Goal: Task Accomplishment & Management: Complete application form

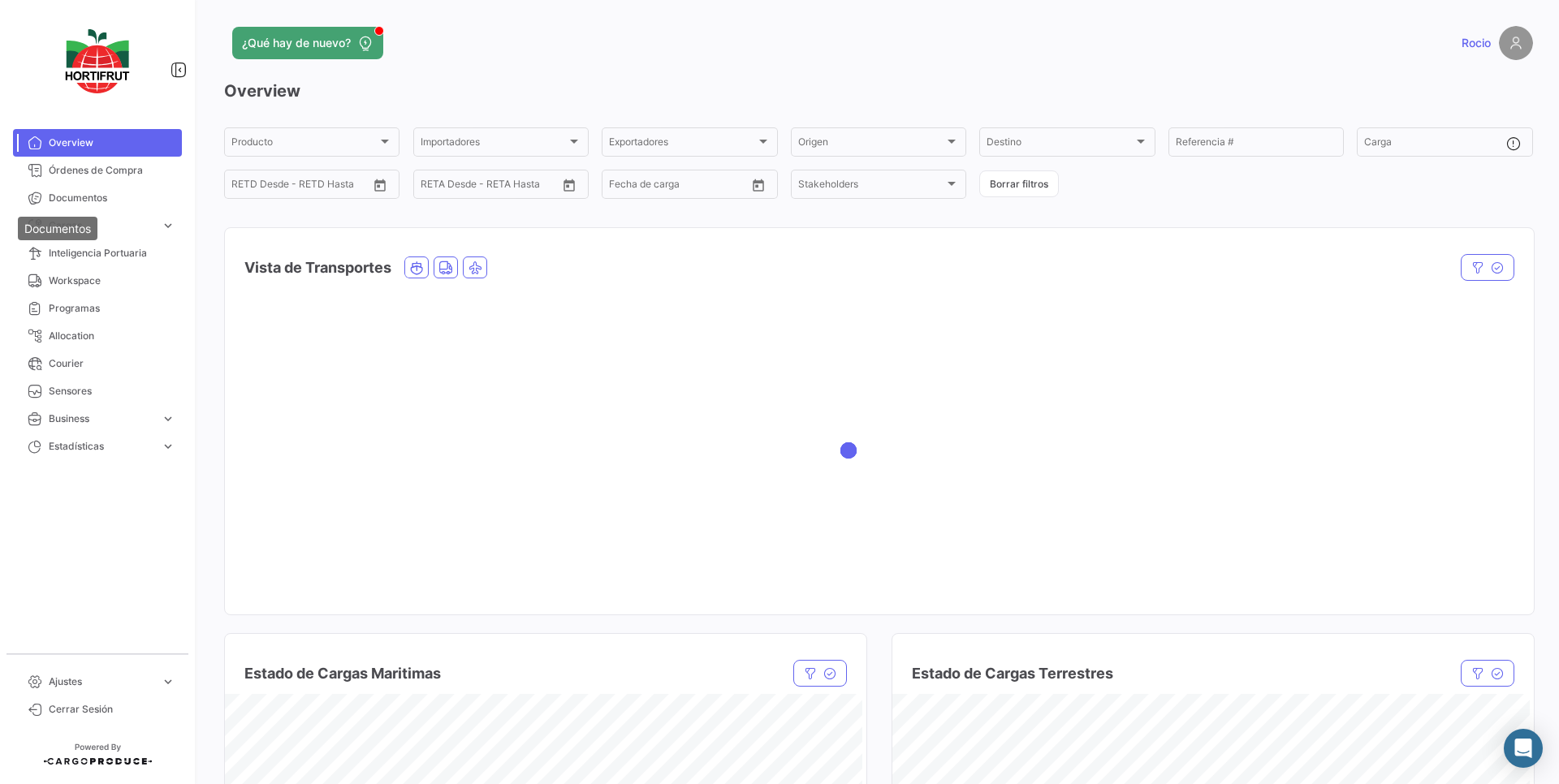
click at [64, 220] on div "Documentos" at bounding box center [57, 229] width 80 height 24
click at [119, 226] on span "Cargas" at bounding box center [101, 226] width 106 height 15
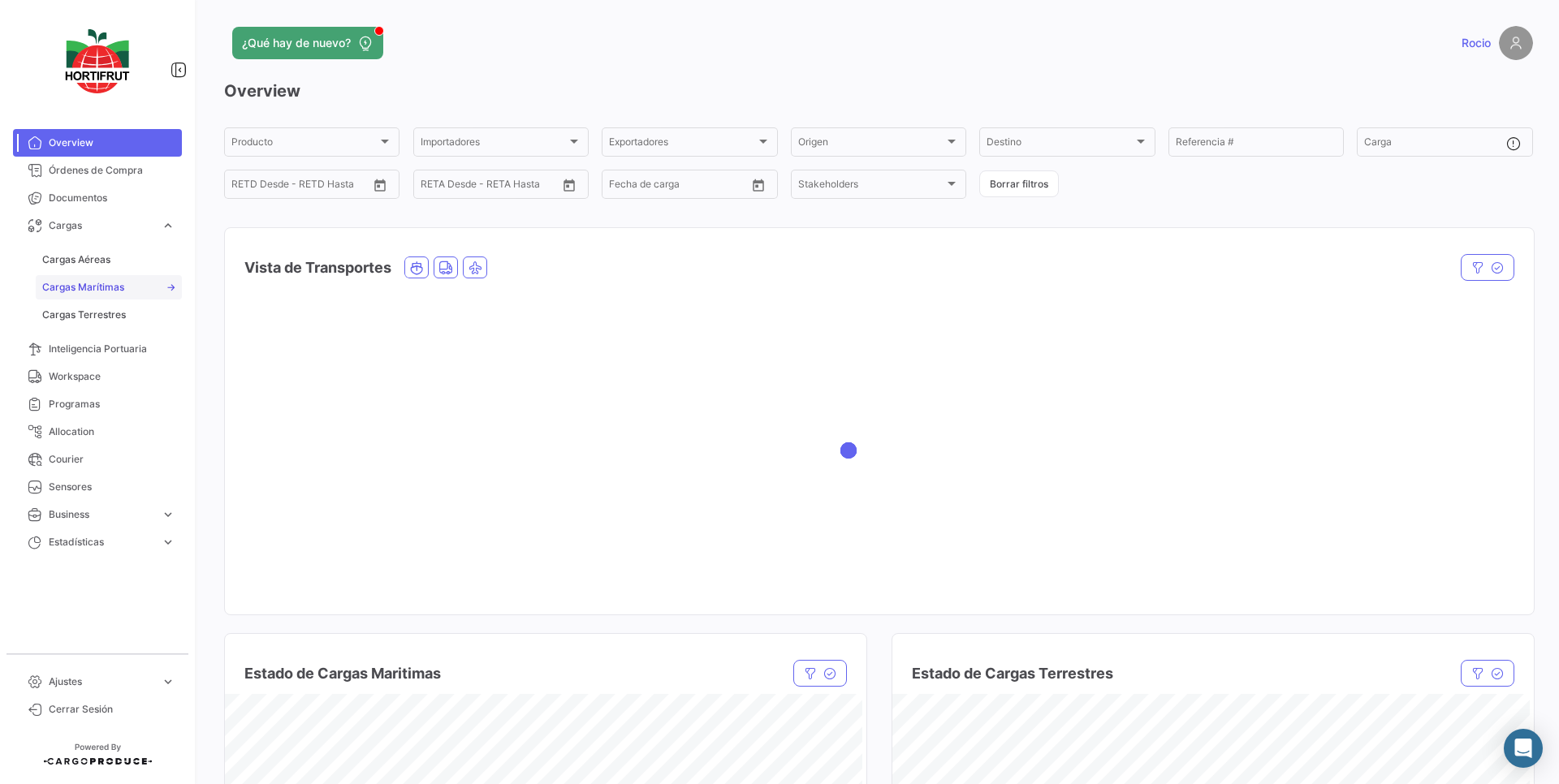
click at [139, 290] on link "Cargas Marítimas" at bounding box center [108, 287] width 146 height 25
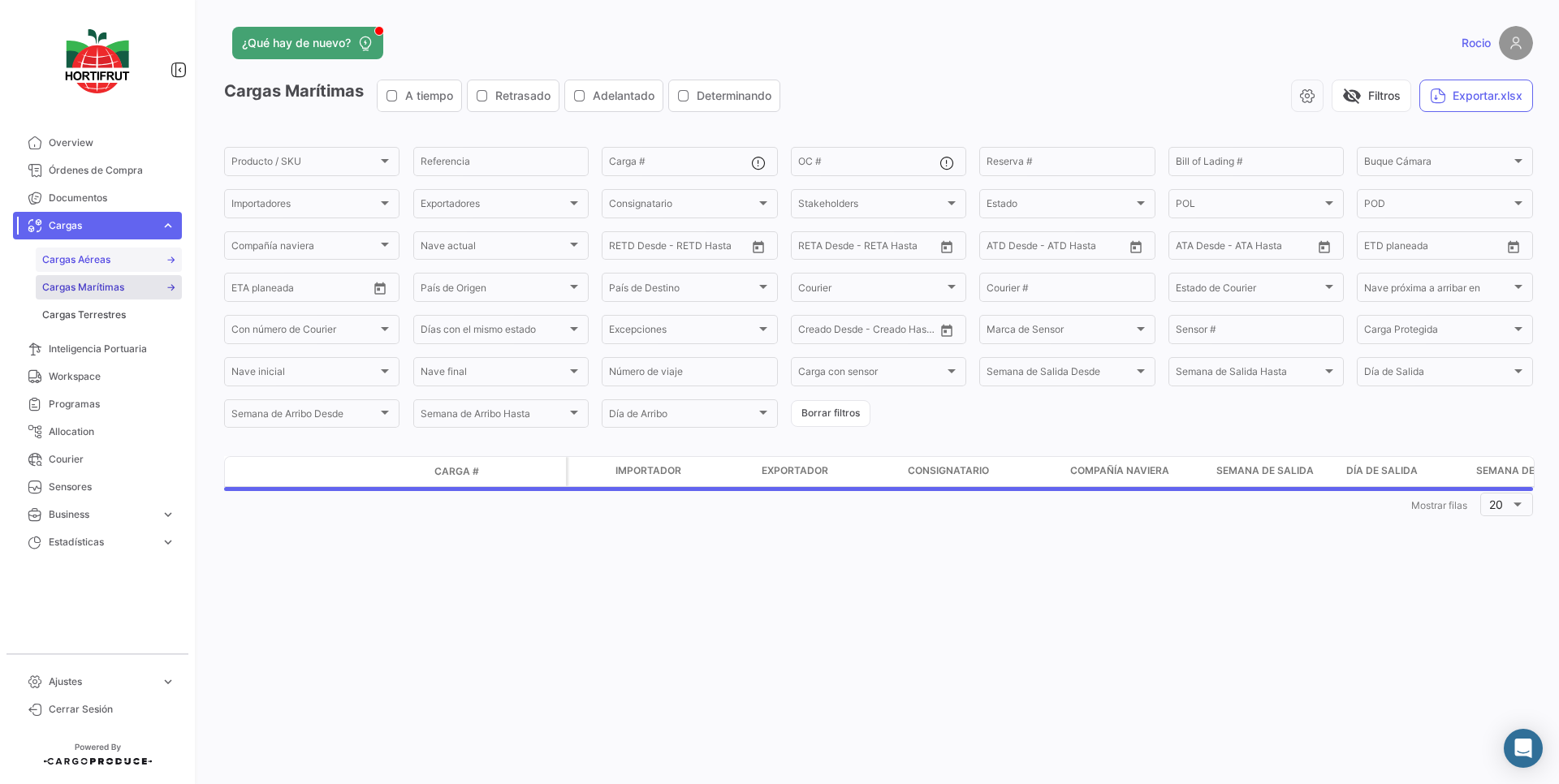
click at [126, 264] on link "Cargas Aéreas" at bounding box center [108, 259] width 146 height 25
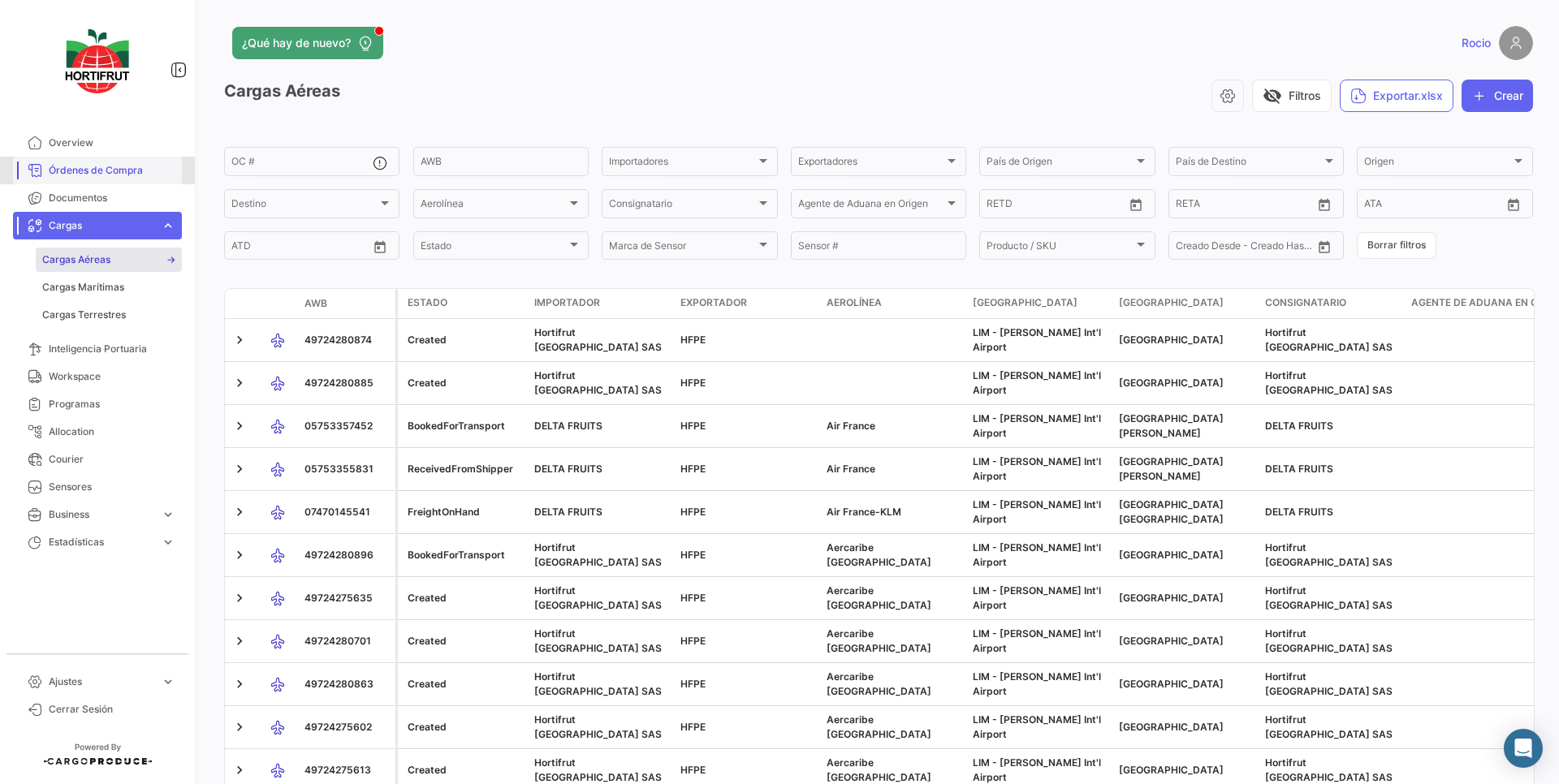
click at [94, 167] on span "Órdenes de Compra" at bounding box center [112, 171] width 127 height 15
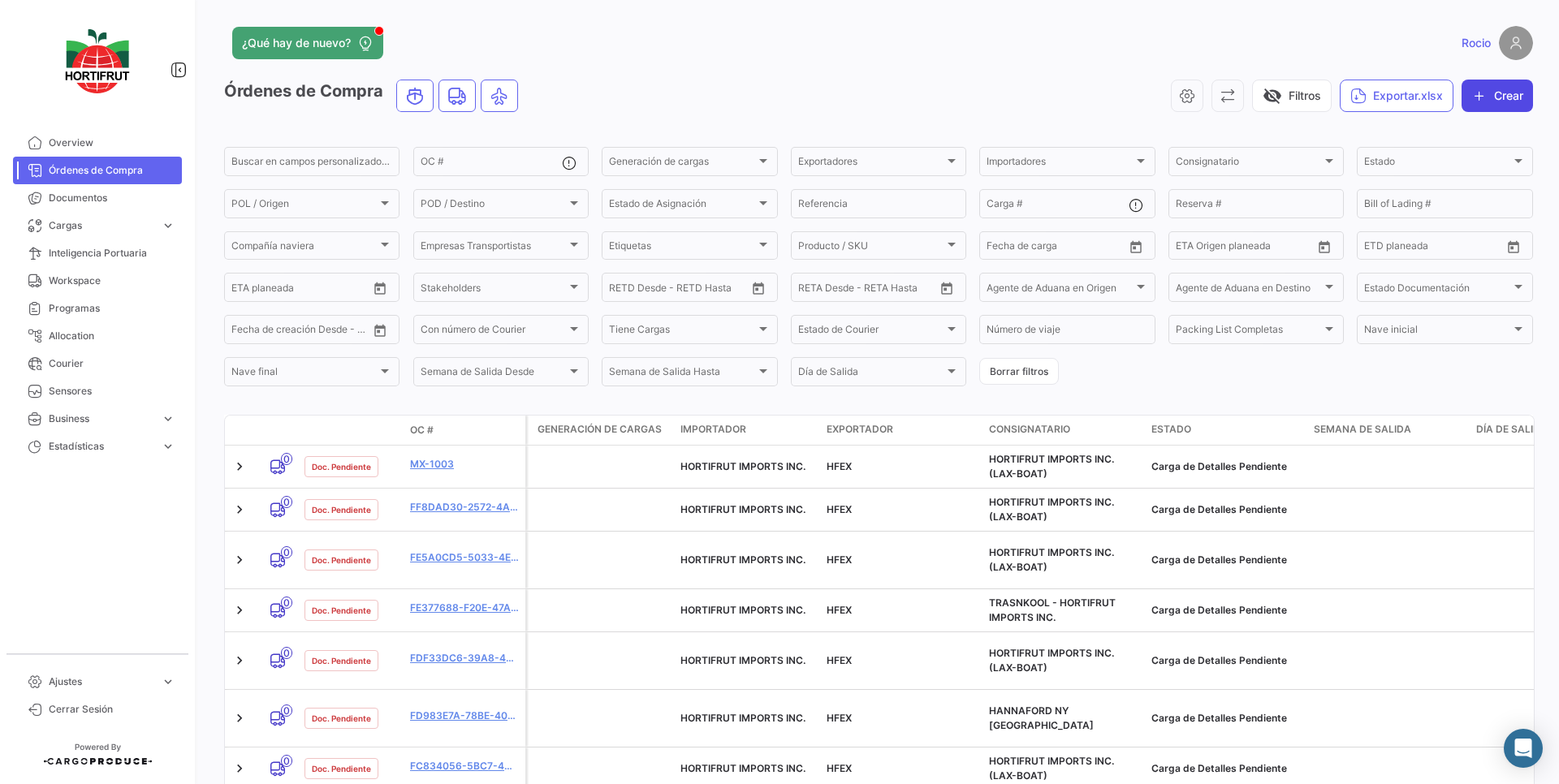
click at [1485, 80] on button "Crear" at bounding box center [1497, 96] width 72 height 32
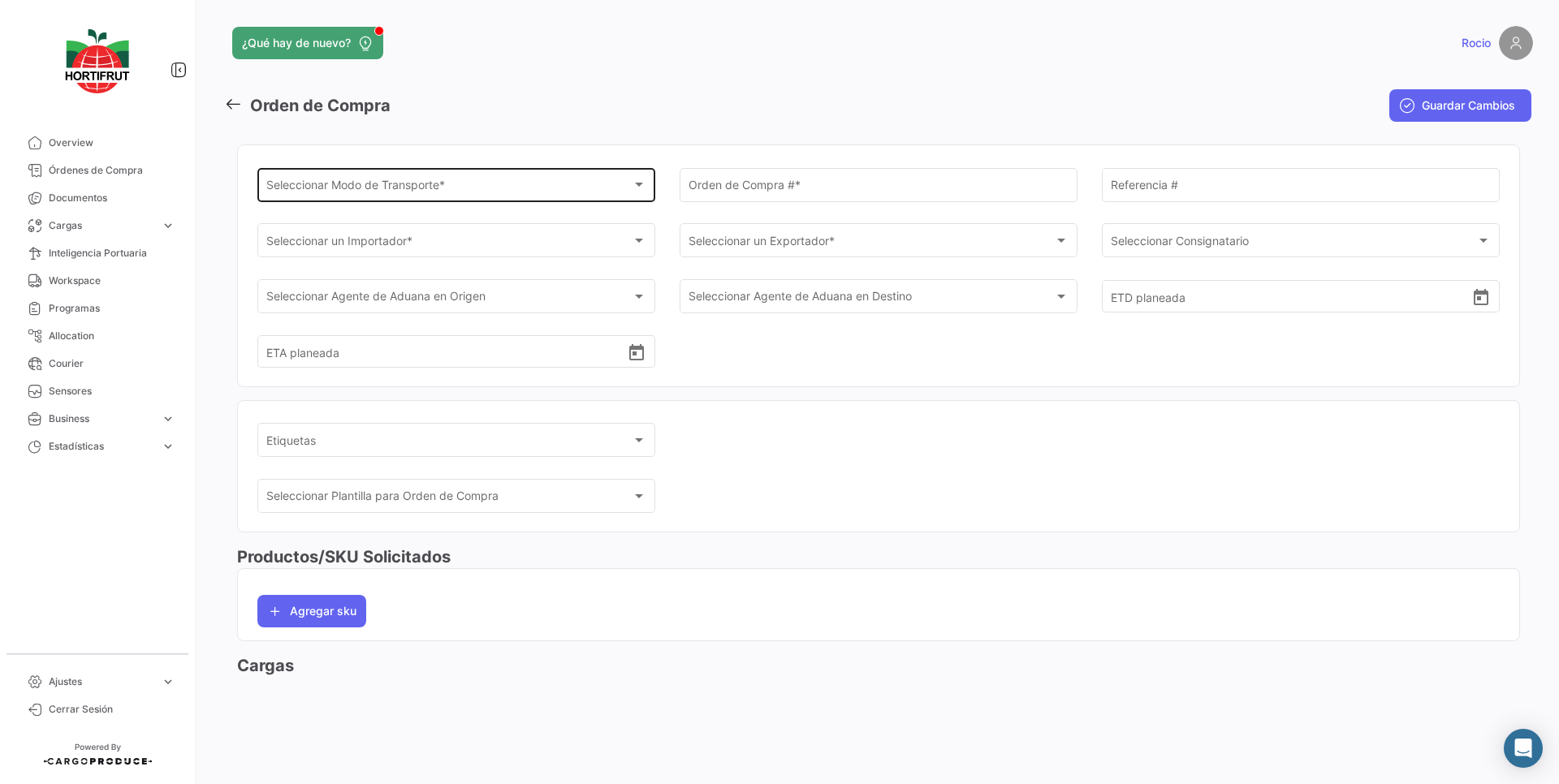
click at [561, 198] on div "Seleccionar Modo de Transporte * Seleccionar Modo de Transporte *" at bounding box center [457, 183] width 381 height 38
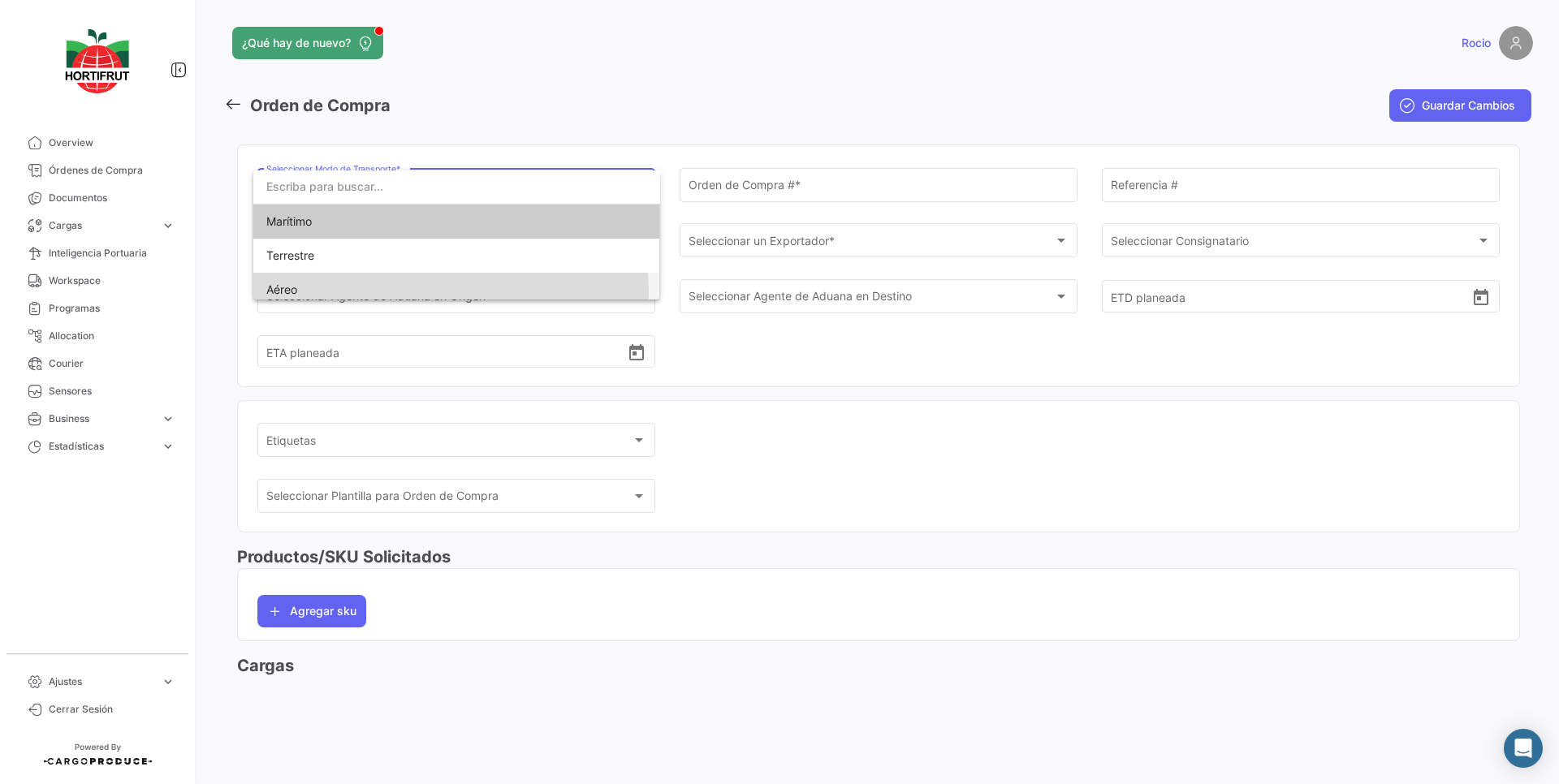
click at [410, 294] on span "Aéreo" at bounding box center [380, 290] width 227 height 34
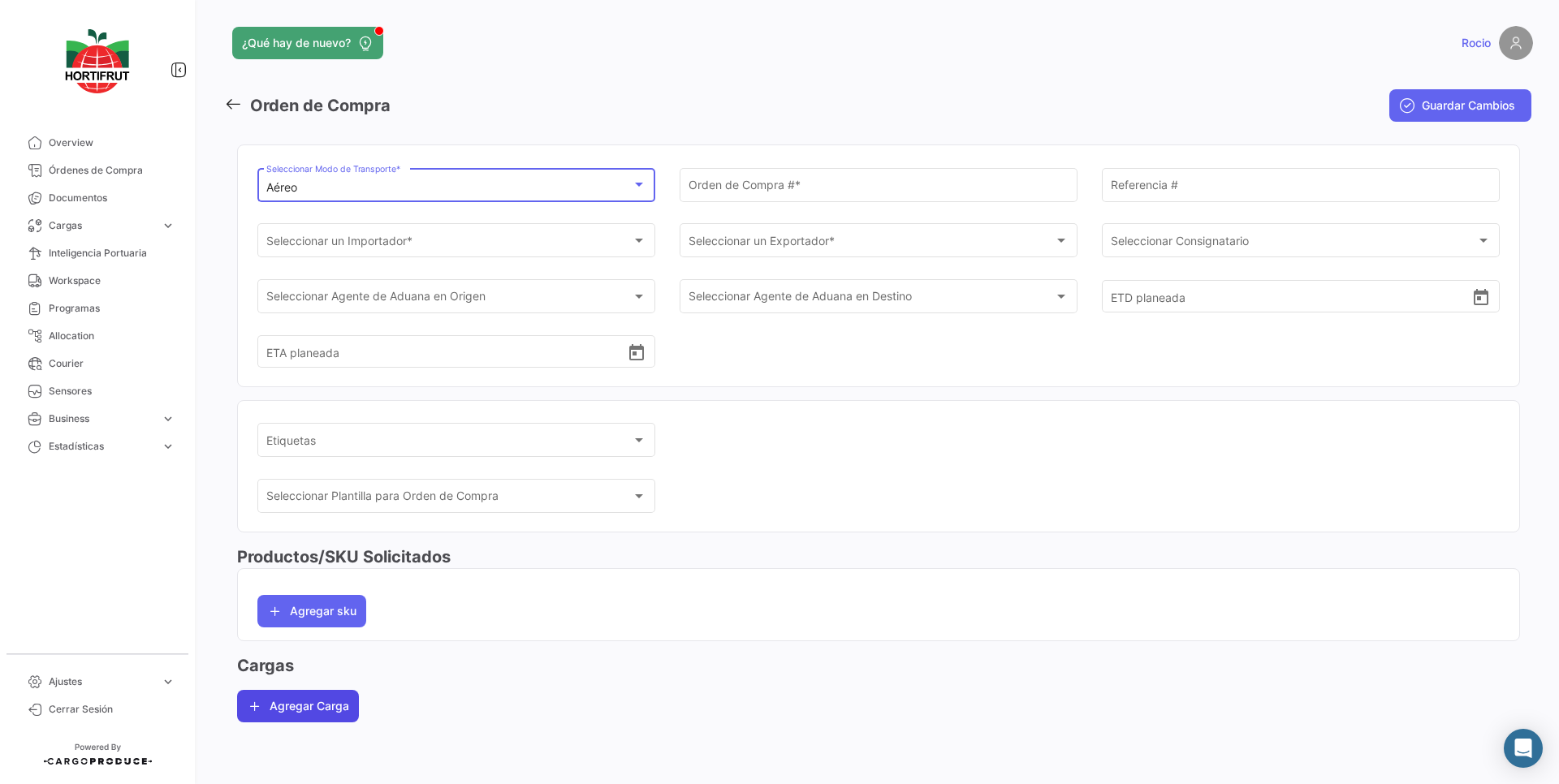
click at [242, 700] on button "Agregar Carga" at bounding box center [298, 706] width 122 height 32
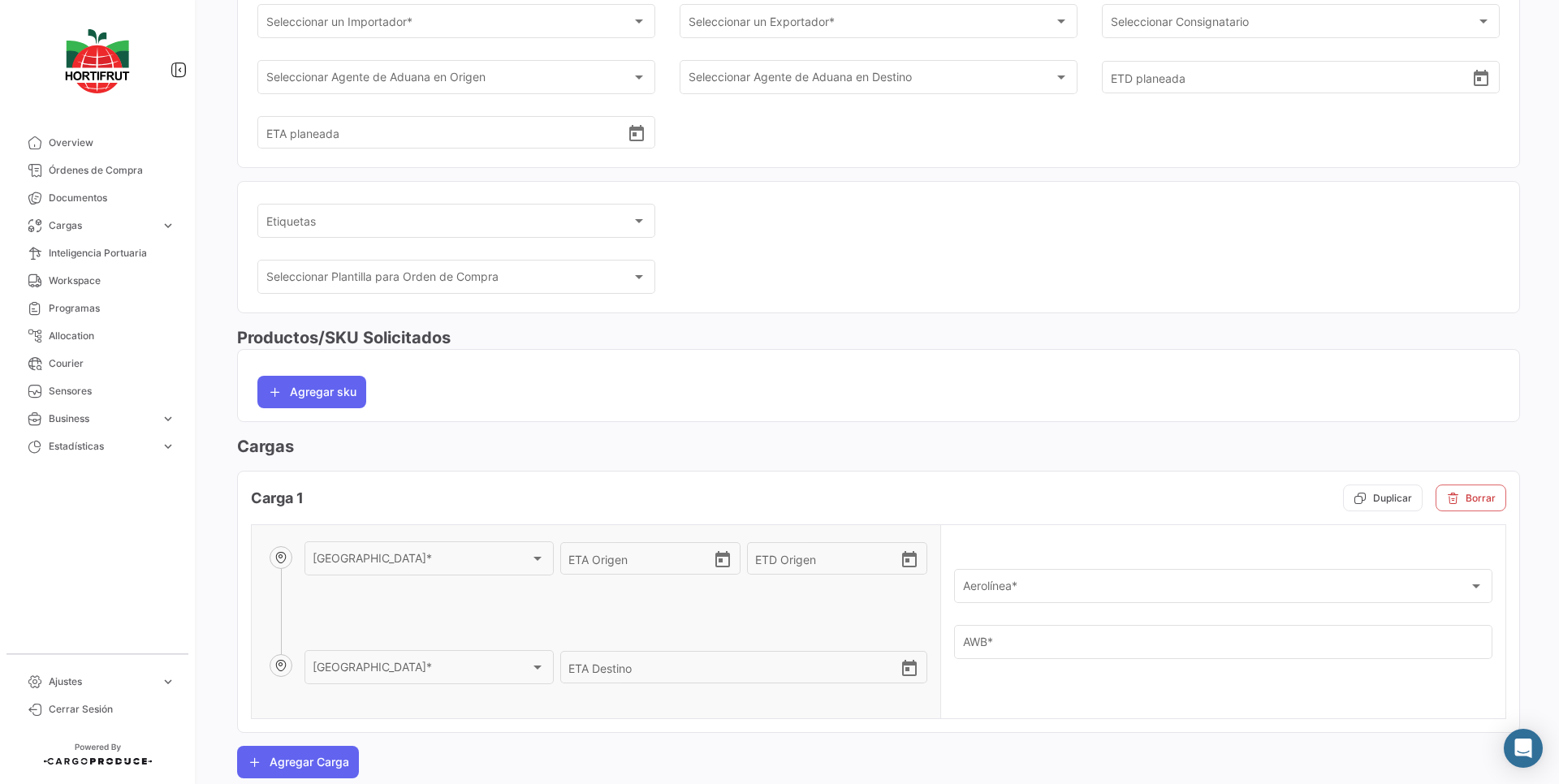
scroll to position [266, 0]
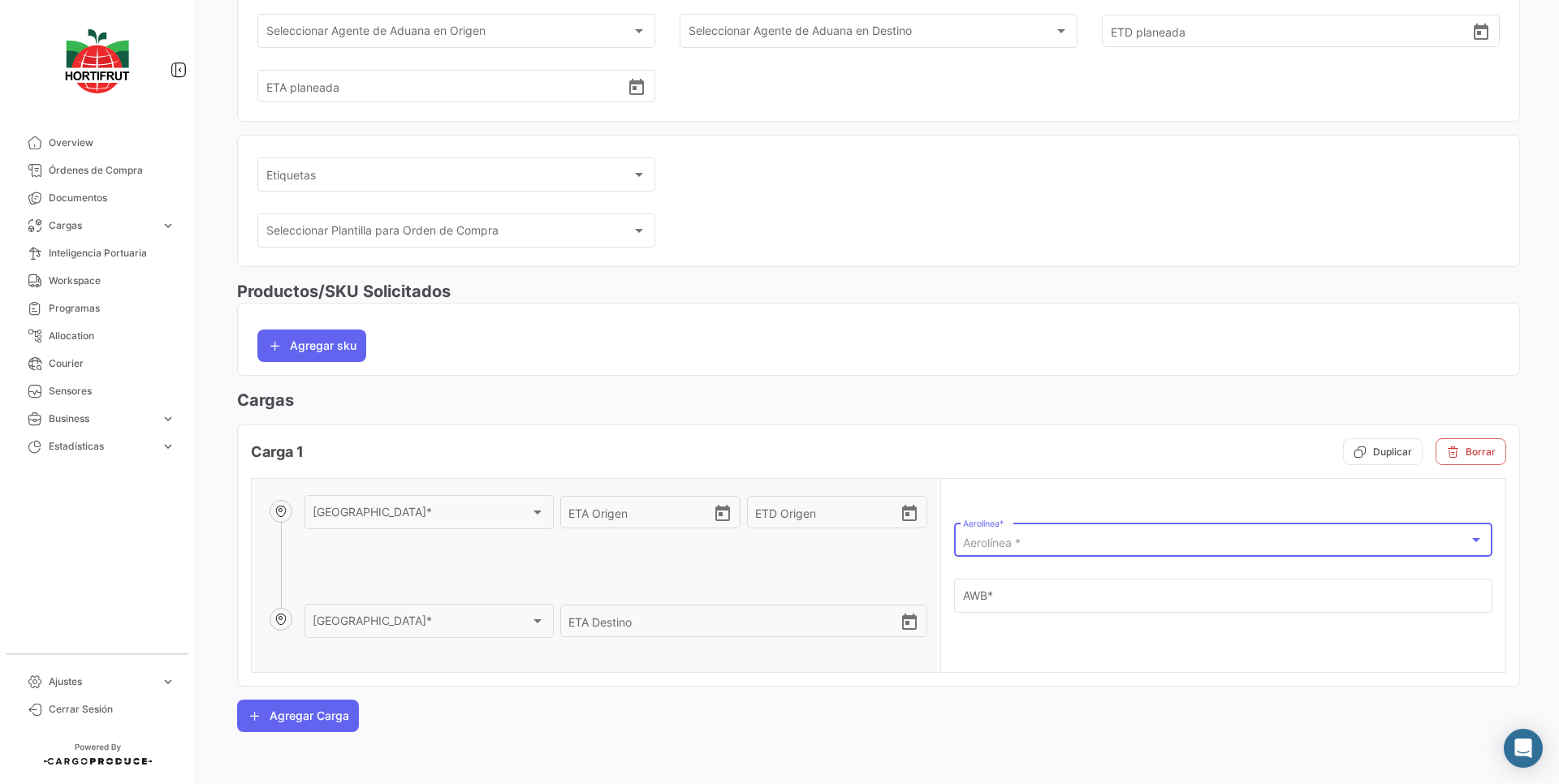
click at [999, 547] on span "Aerolínea *" at bounding box center [992, 542] width 58 height 14
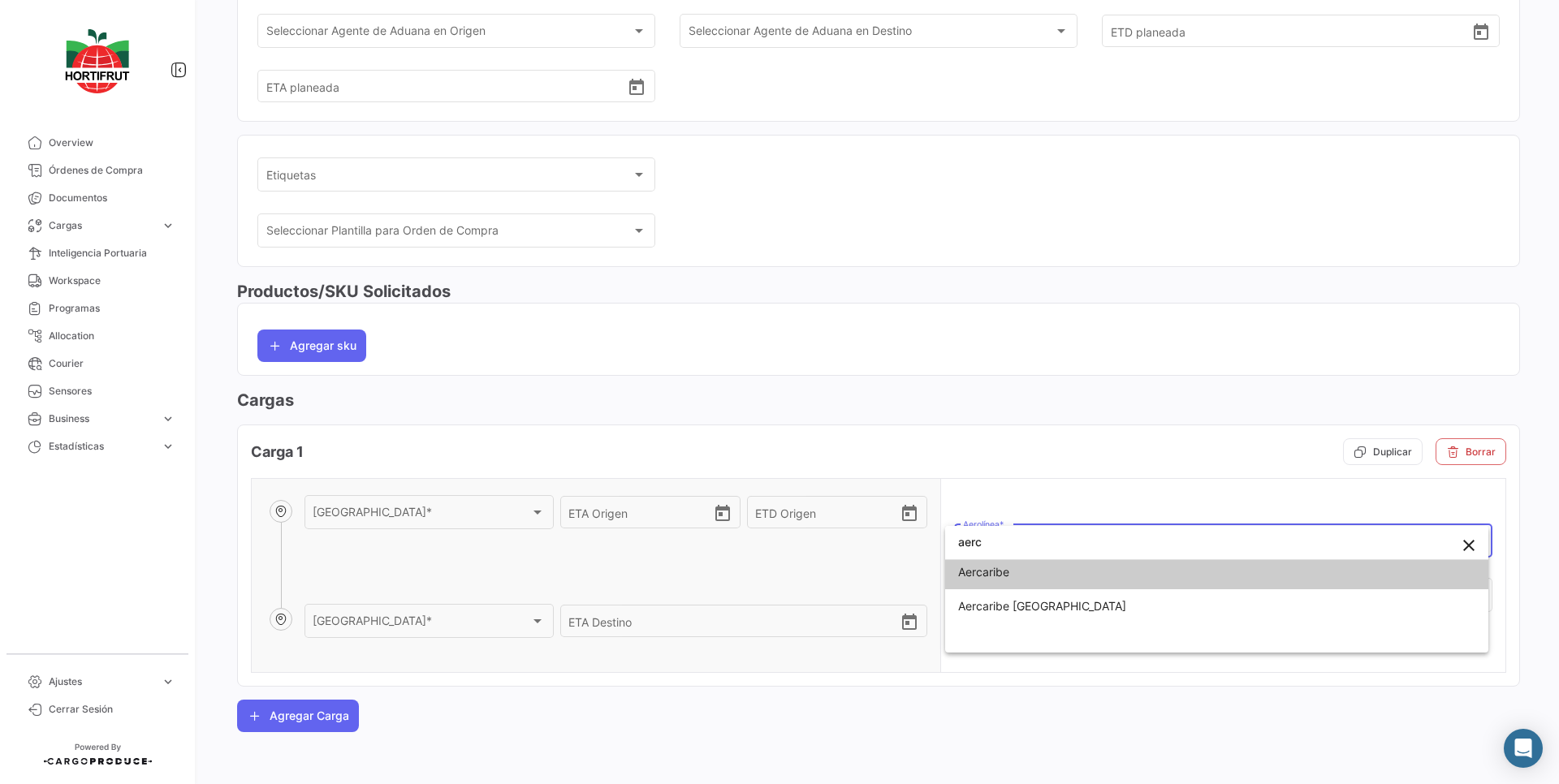
type input "aerc"
click at [988, 571] on span "Aercaribe" at bounding box center [984, 572] width 51 height 14
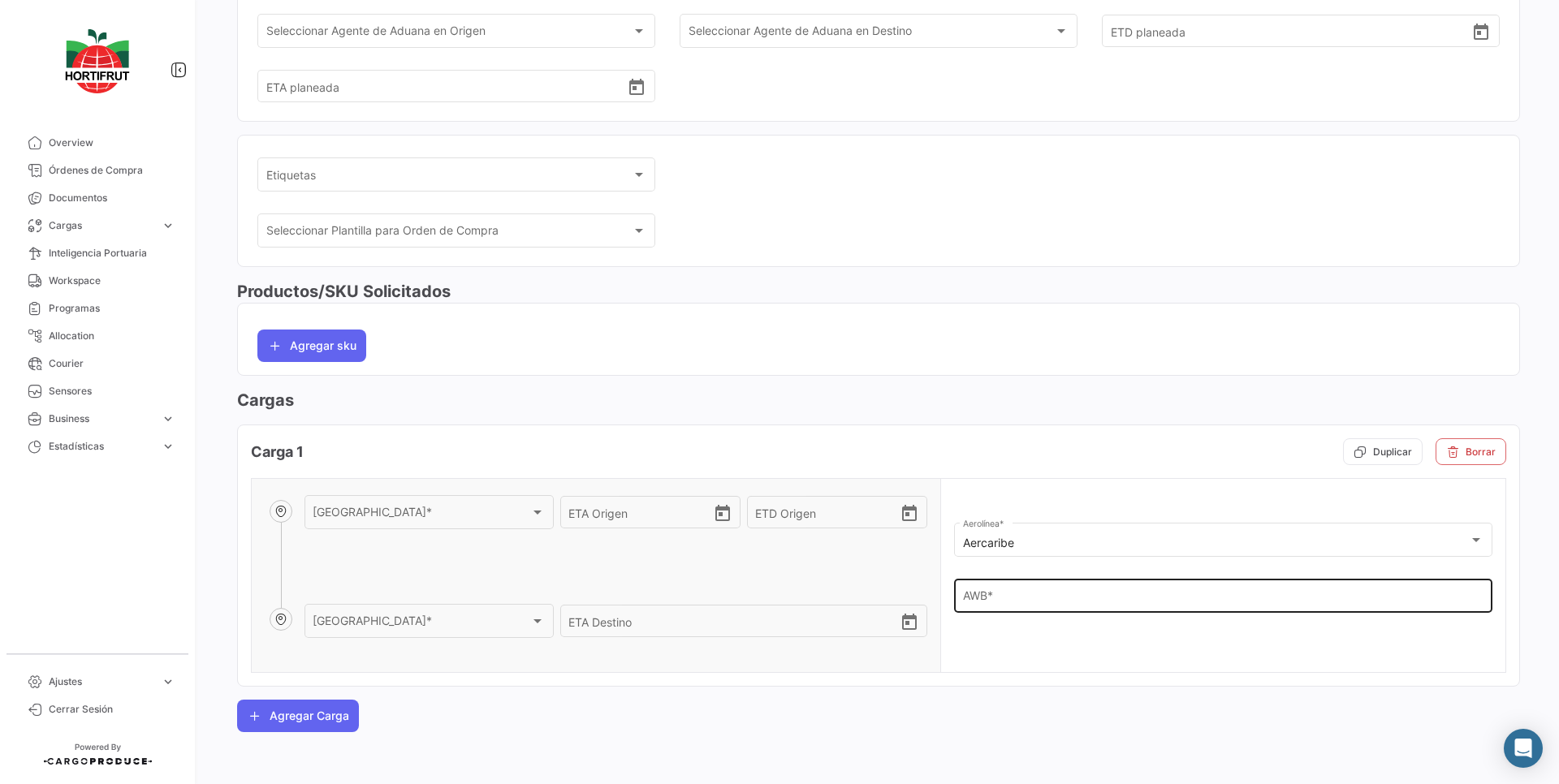
click at [985, 592] on div "AWB *" at bounding box center [1223, 594] width 521 height 38
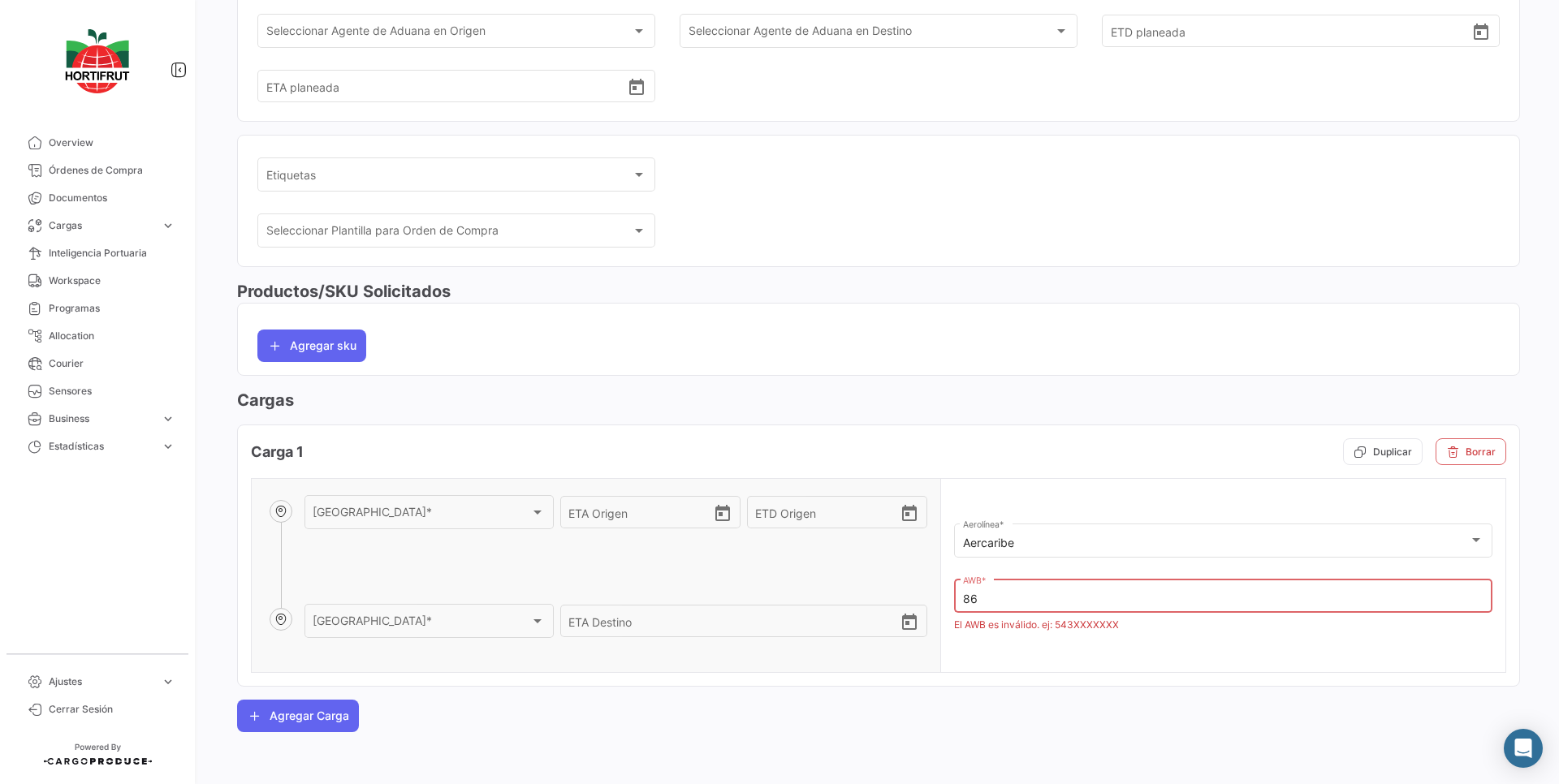
type input "86"
drag, startPoint x: 1053, startPoint y: 630, endPoint x: 1069, endPoint y: 631, distance: 16.0
click at [1069, 631] on mat-form-field "86 AWB *" at bounding box center [1223, 604] width 539 height 56
click at [979, 598] on input "86" at bounding box center [1223, 599] width 521 height 14
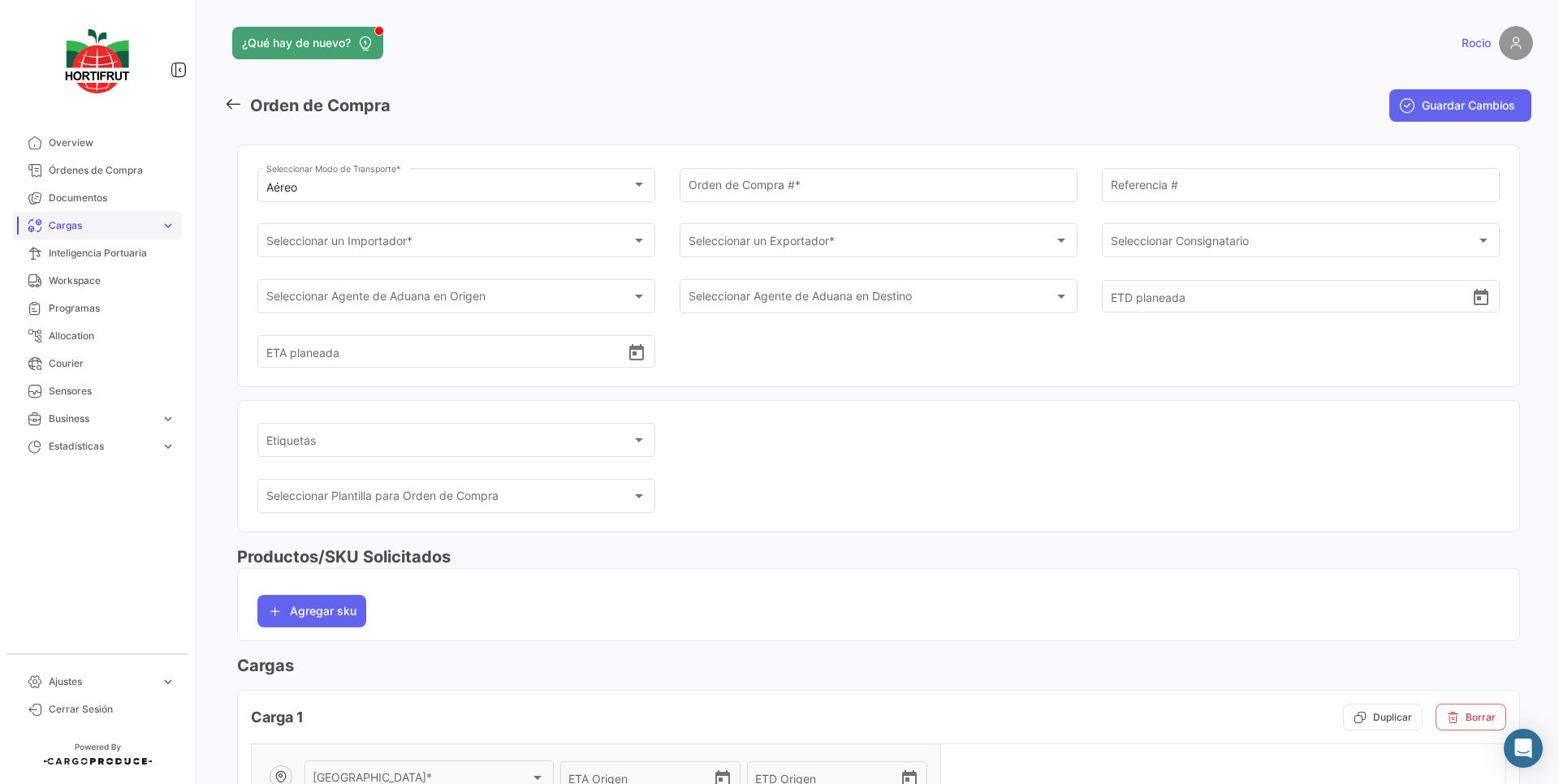
click at [159, 229] on link "Cargas expand_more" at bounding box center [97, 226] width 169 height 28
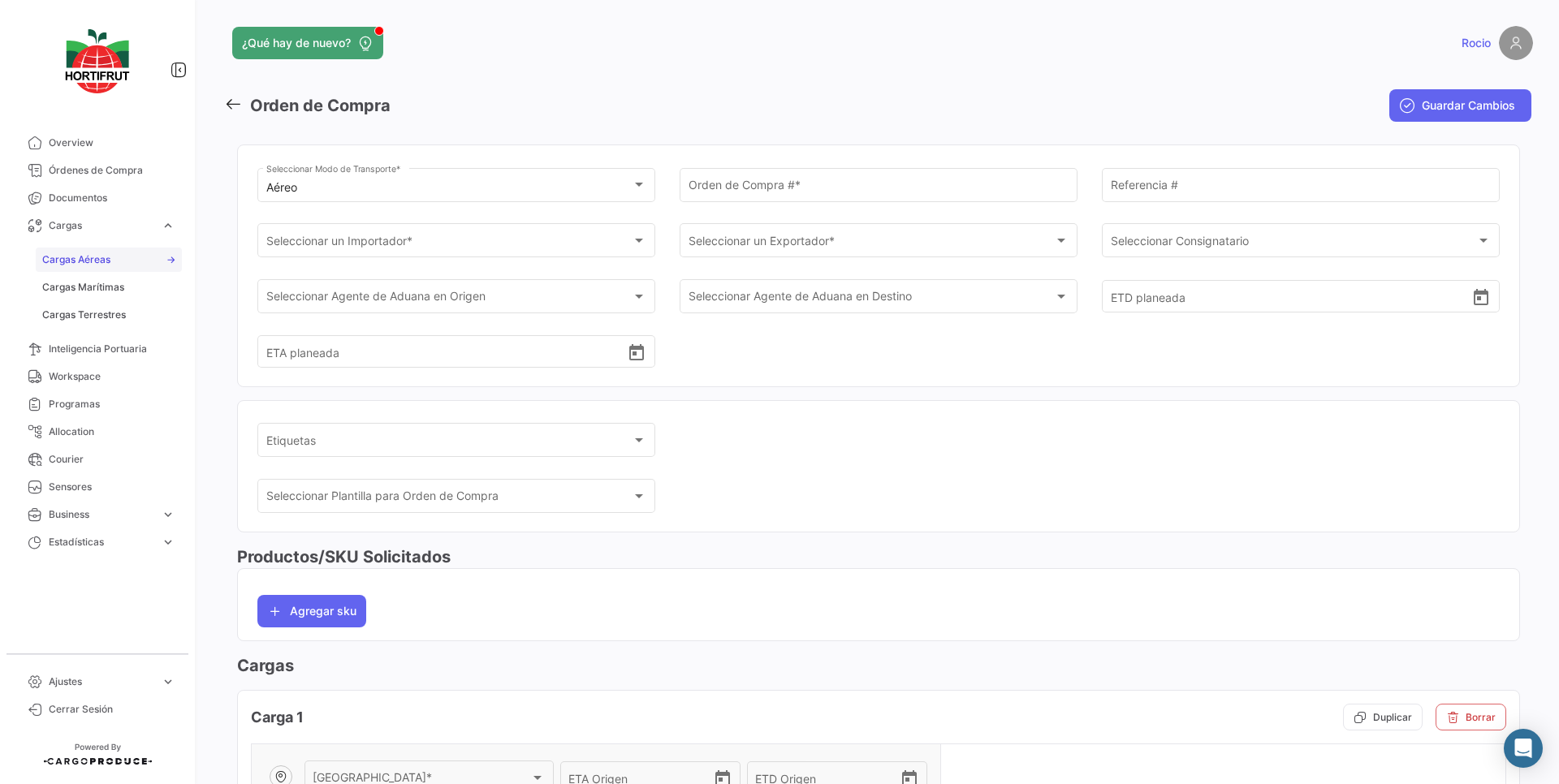
click at [142, 262] on link "Cargas Aéreas" at bounding box center [108, 259] width 146 height 25
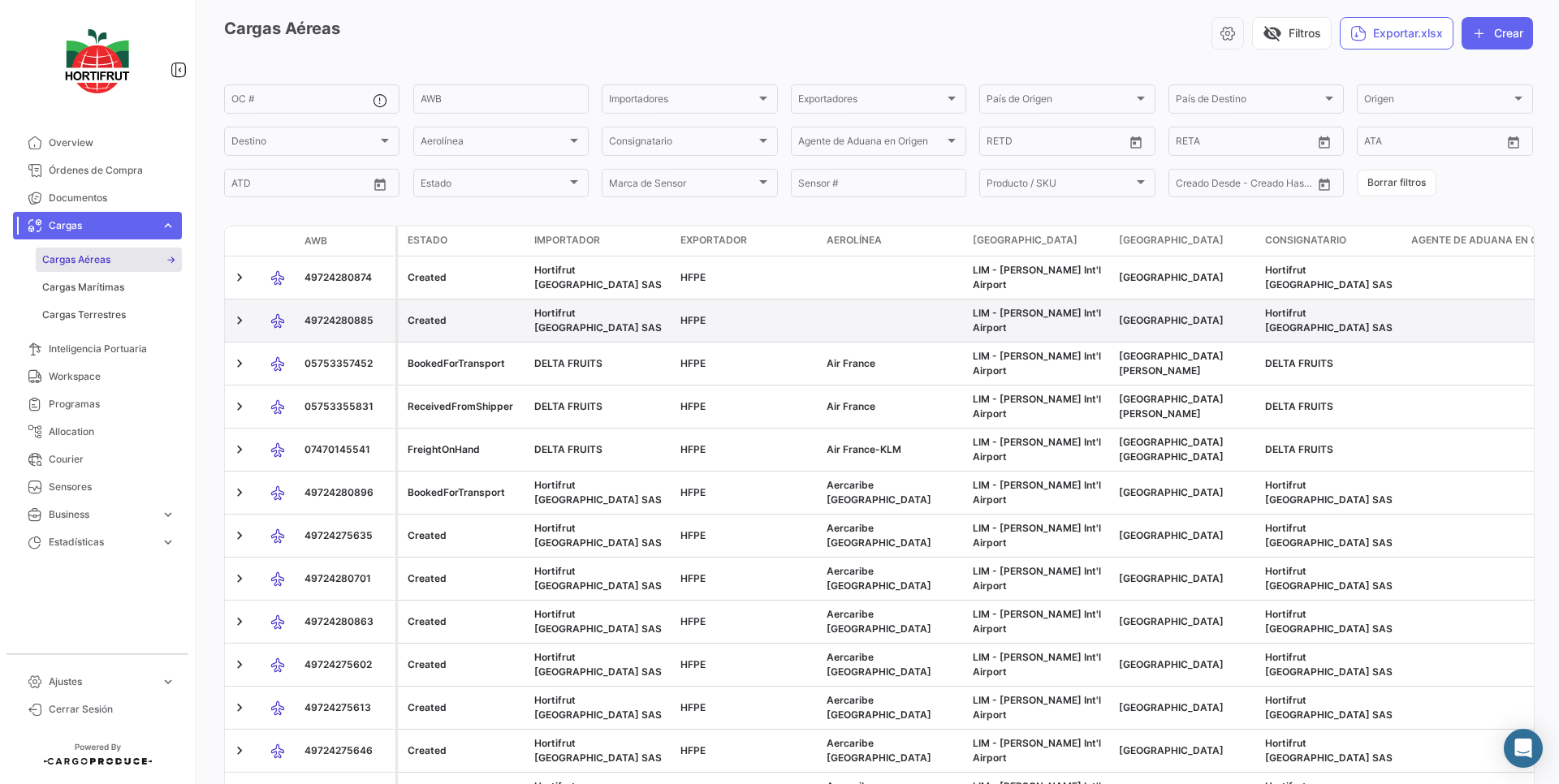
scroll to position [97, 0]
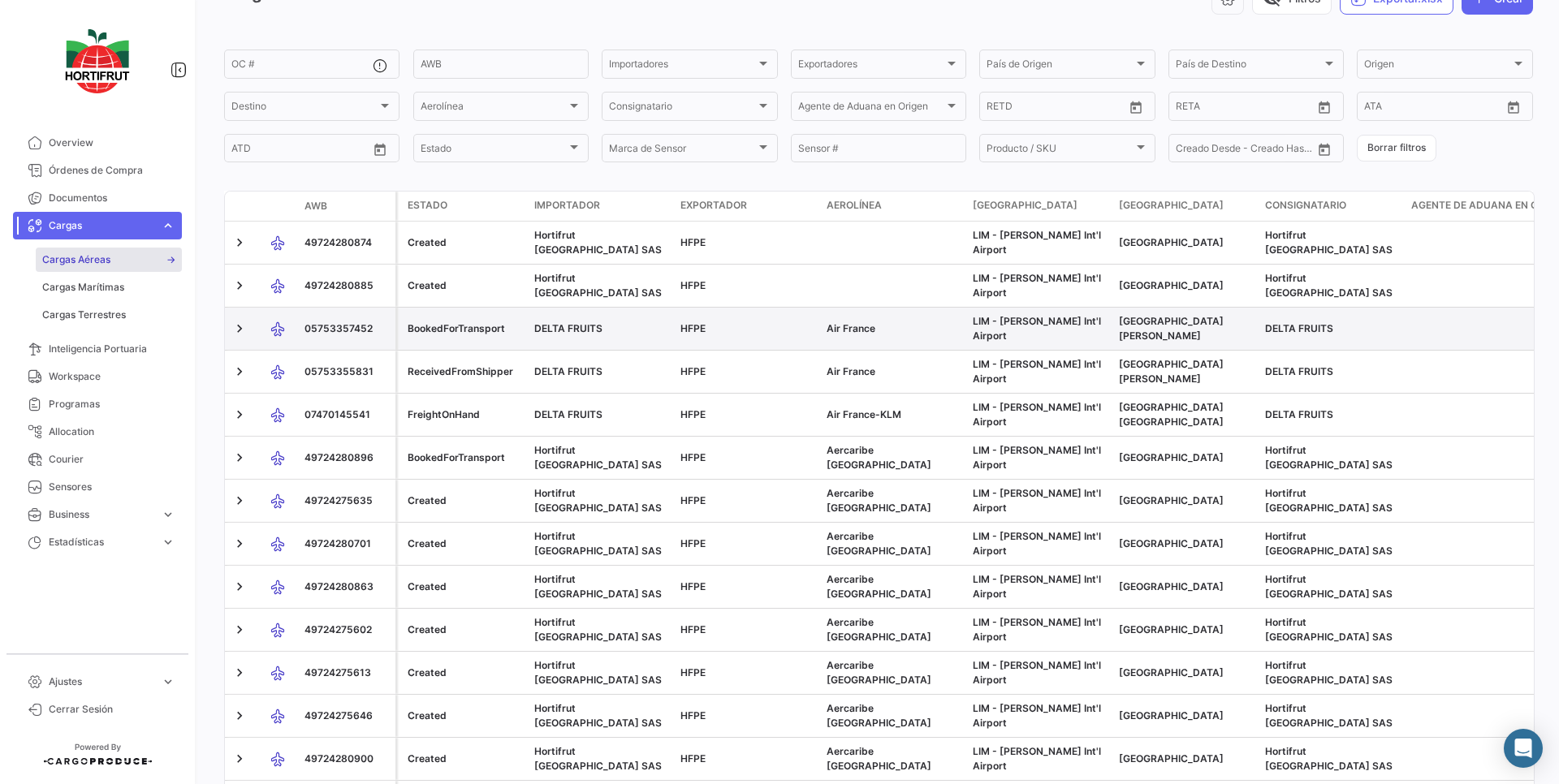
click at [421, 330] on span "BookedForTransport" at bounding box center [456, 328] width 97 height 12
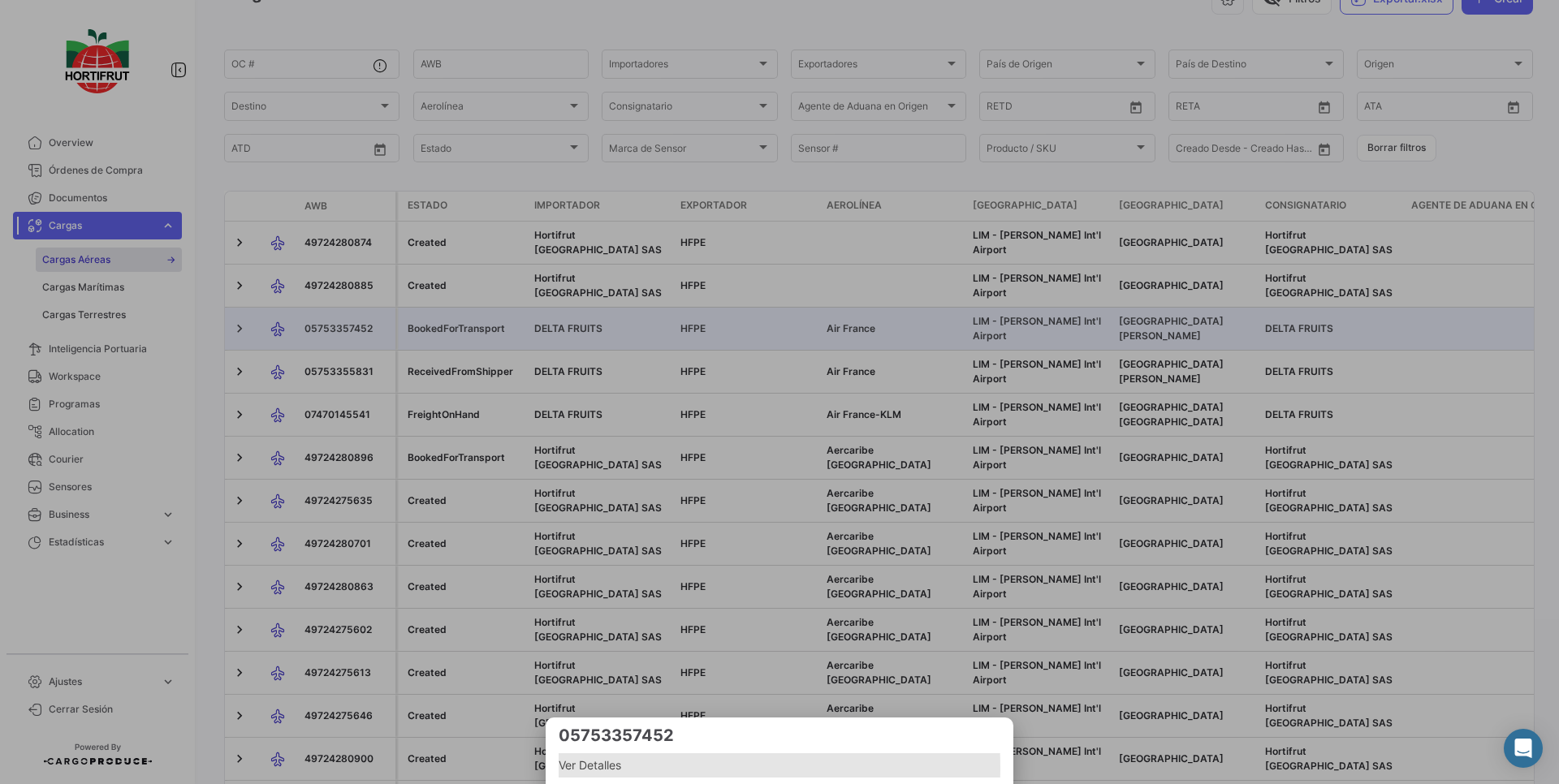
click at [617, 768] on span "Ver Detalles" at bounding box center [780, 765] width 442 height 19
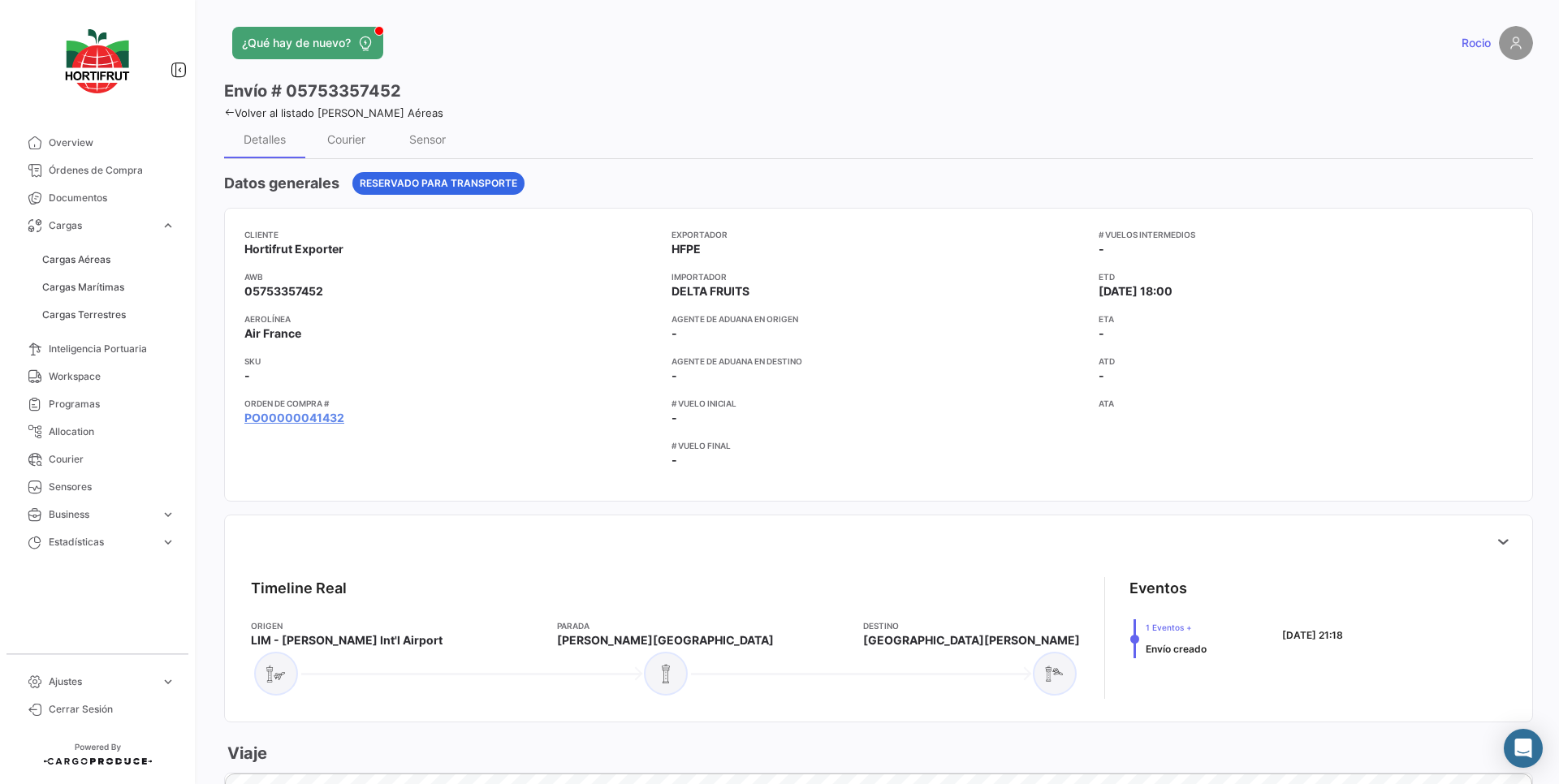
click at [255, 108] on link "Volver al listado [PERSON_NAME] Aéreas" at bounding box center [334, 113] width 220 height 13
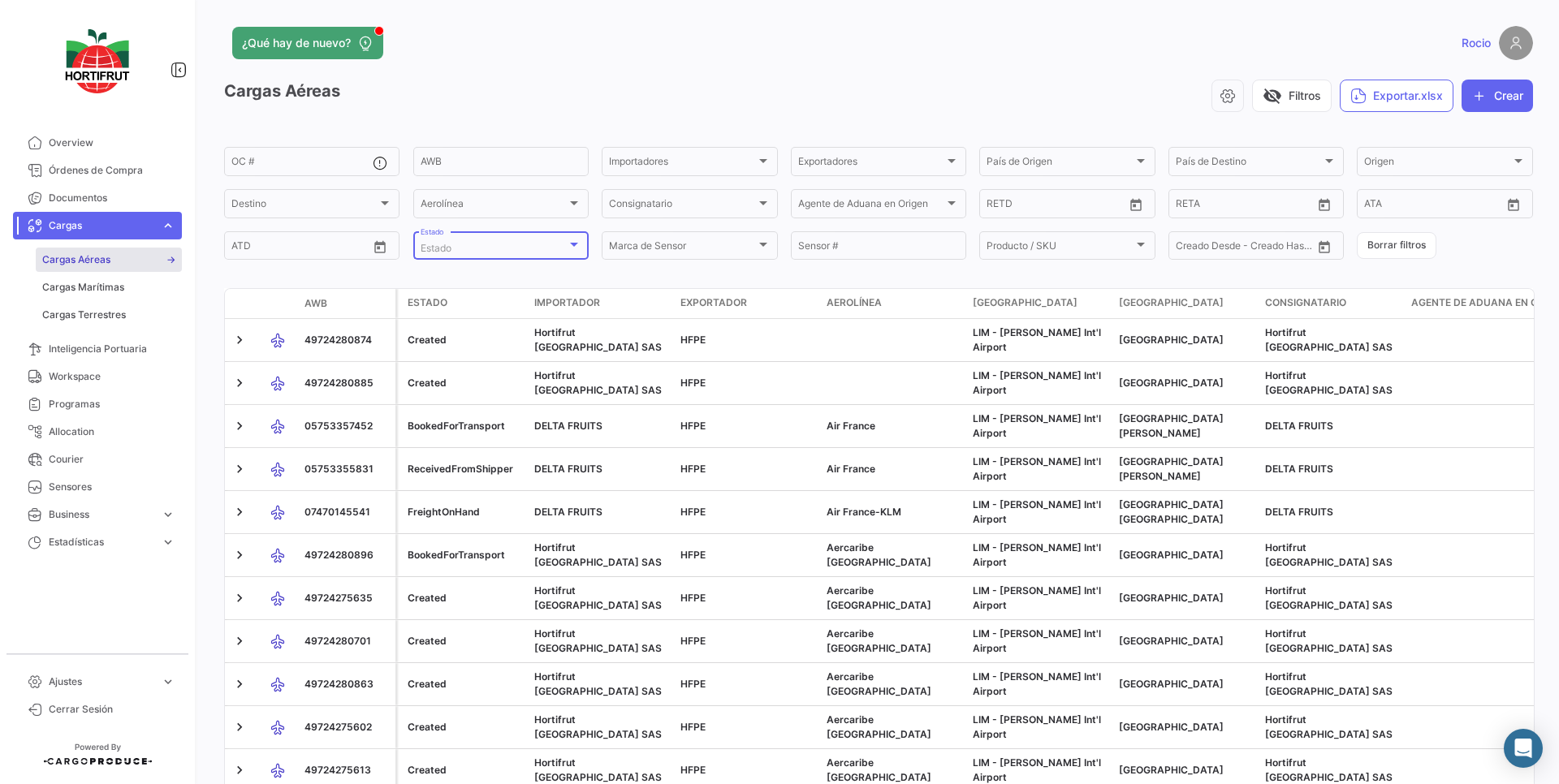
click at [531, 243] on div "Estado" at bounding box center [494, 248] width 146 height 11
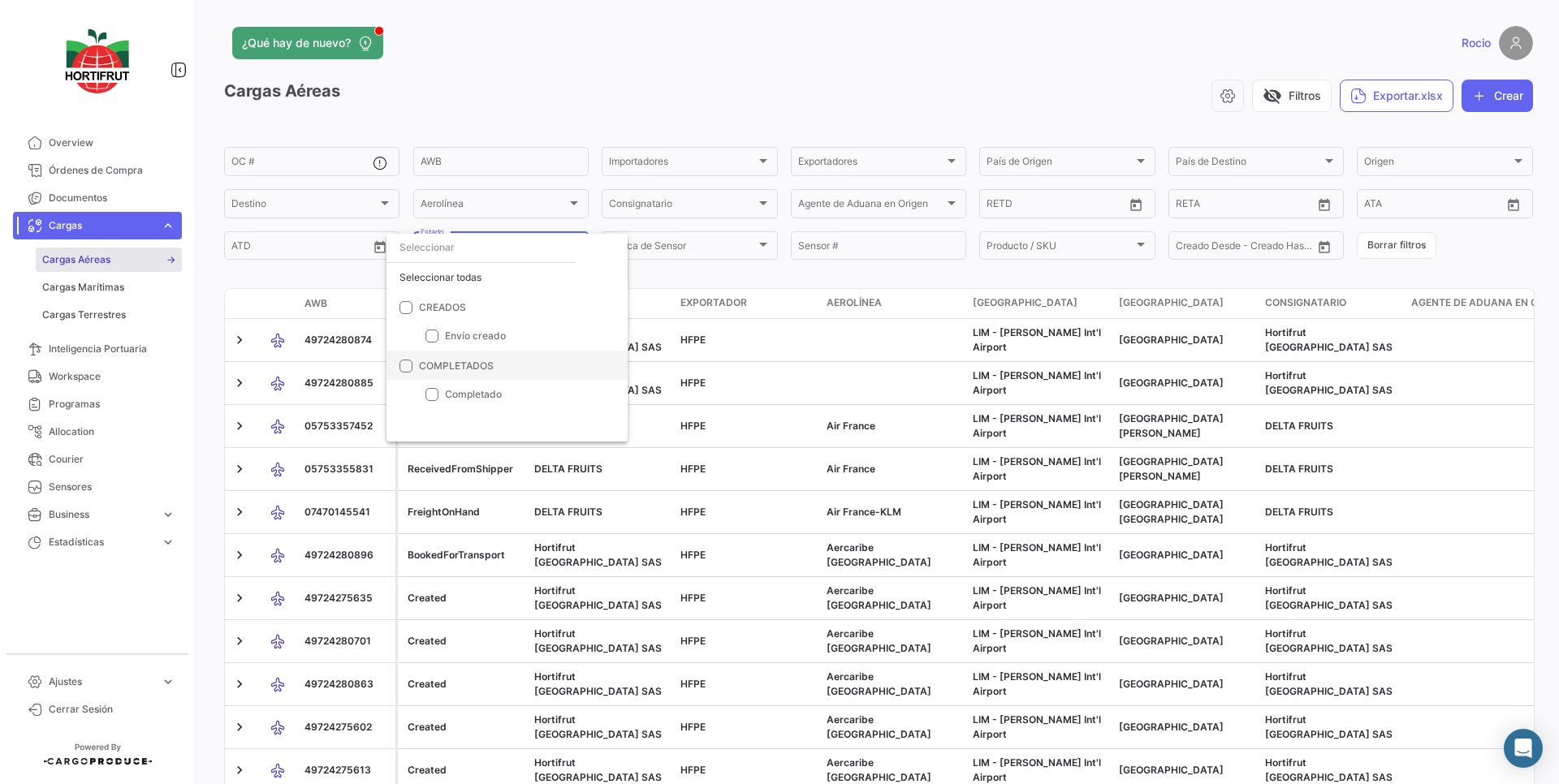
click at [443, 373] on mat-checkbox "COMPLETADOS" at bounding box center [447, 366] width 94 height 29
click at [457, 372] on mat-checkbox "COMPLETADOS" at bounding box center [447, 366] width 94 height 29
click at [406, 369] on span at bounding box center [406, 365] width 13 height 13
click at [406, 372] on input "COMPLETADOS" at bounding box center [405, 372] width 1 height 1
checkbox input "true"
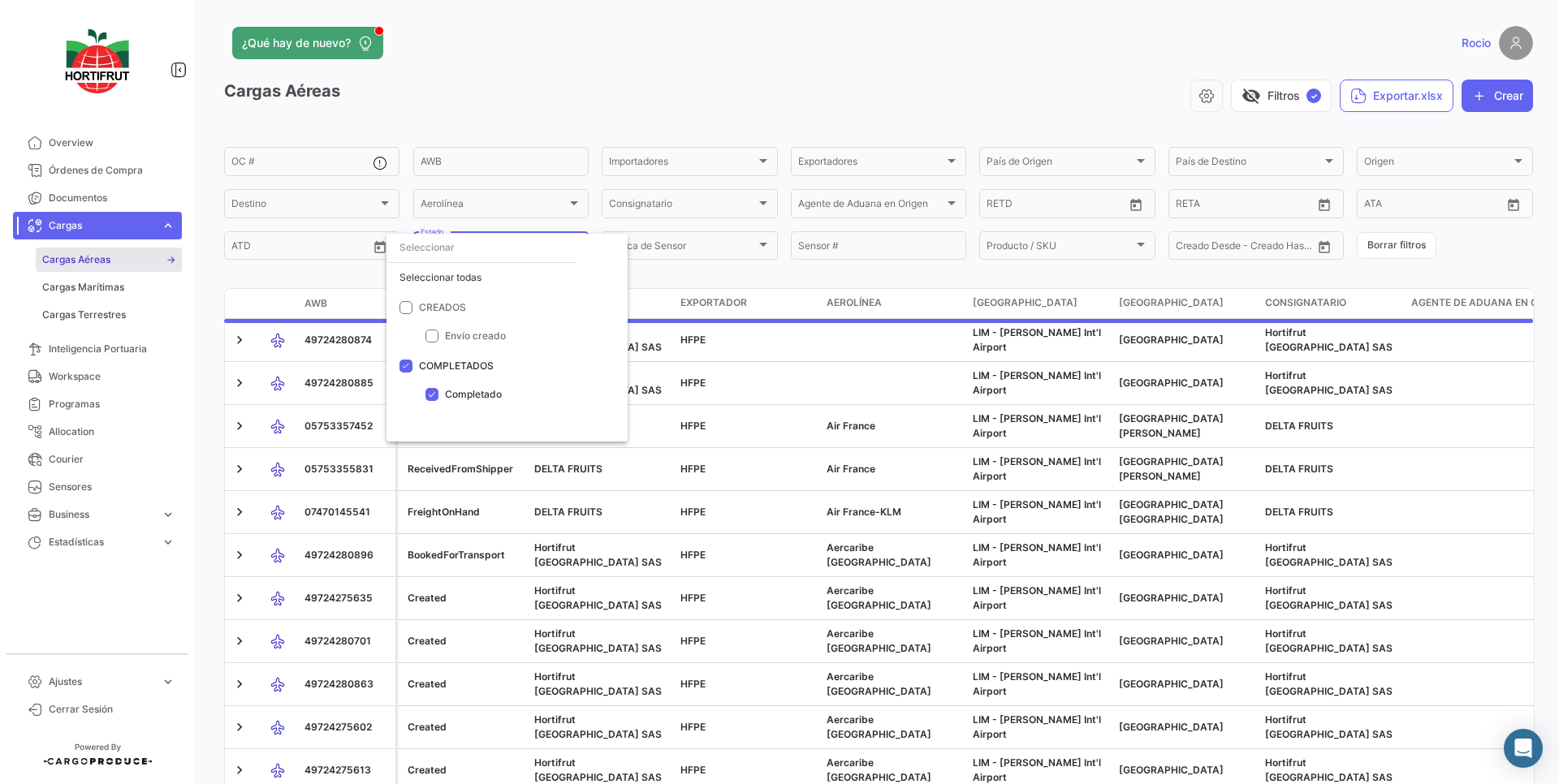
click at [558, 110] on div at bounding box center [780, 392] width 1559 height 784
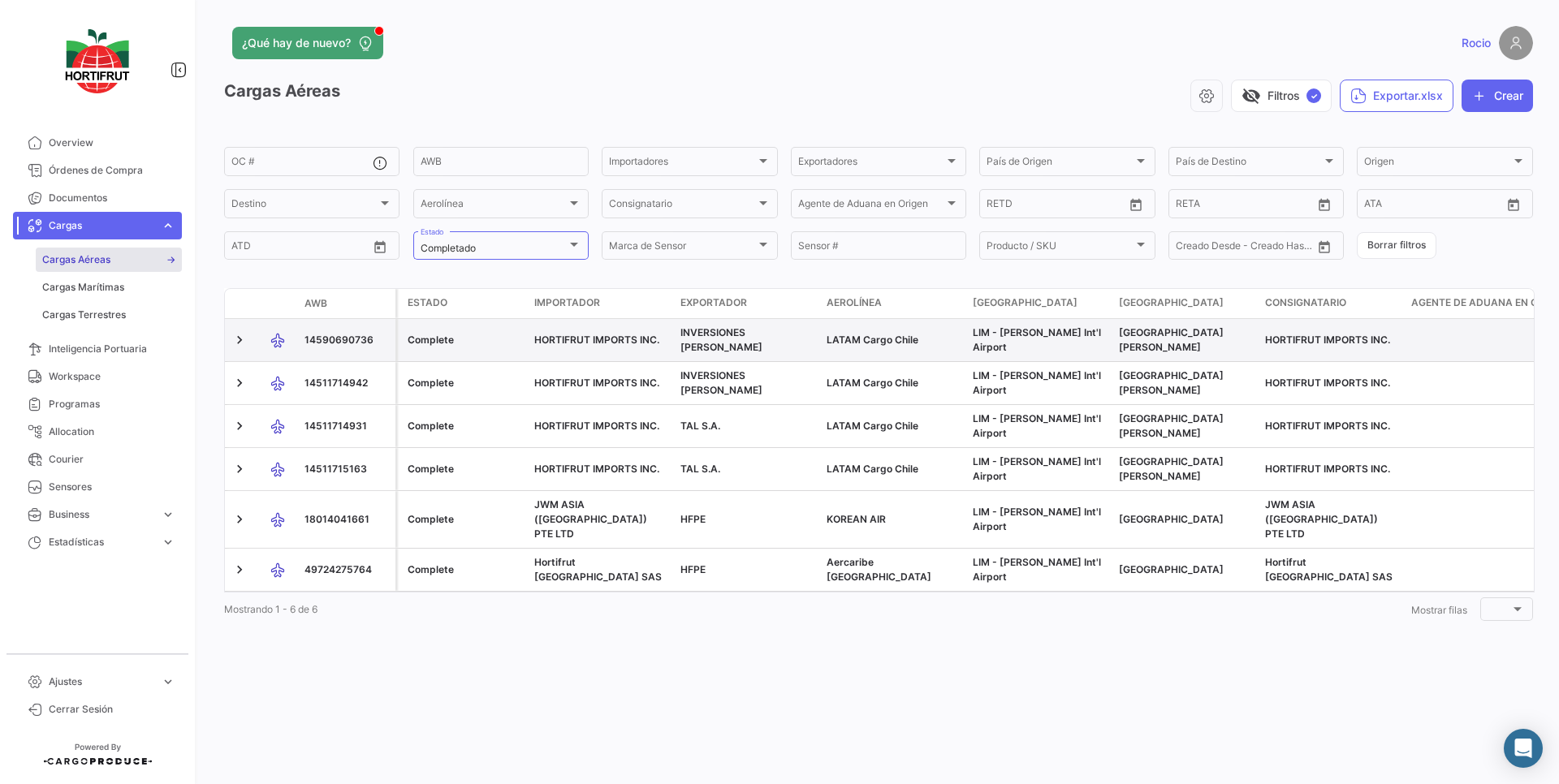
click at [360, 341] on span "14590690736" at bounding box center [338, 339] width 69 height 12
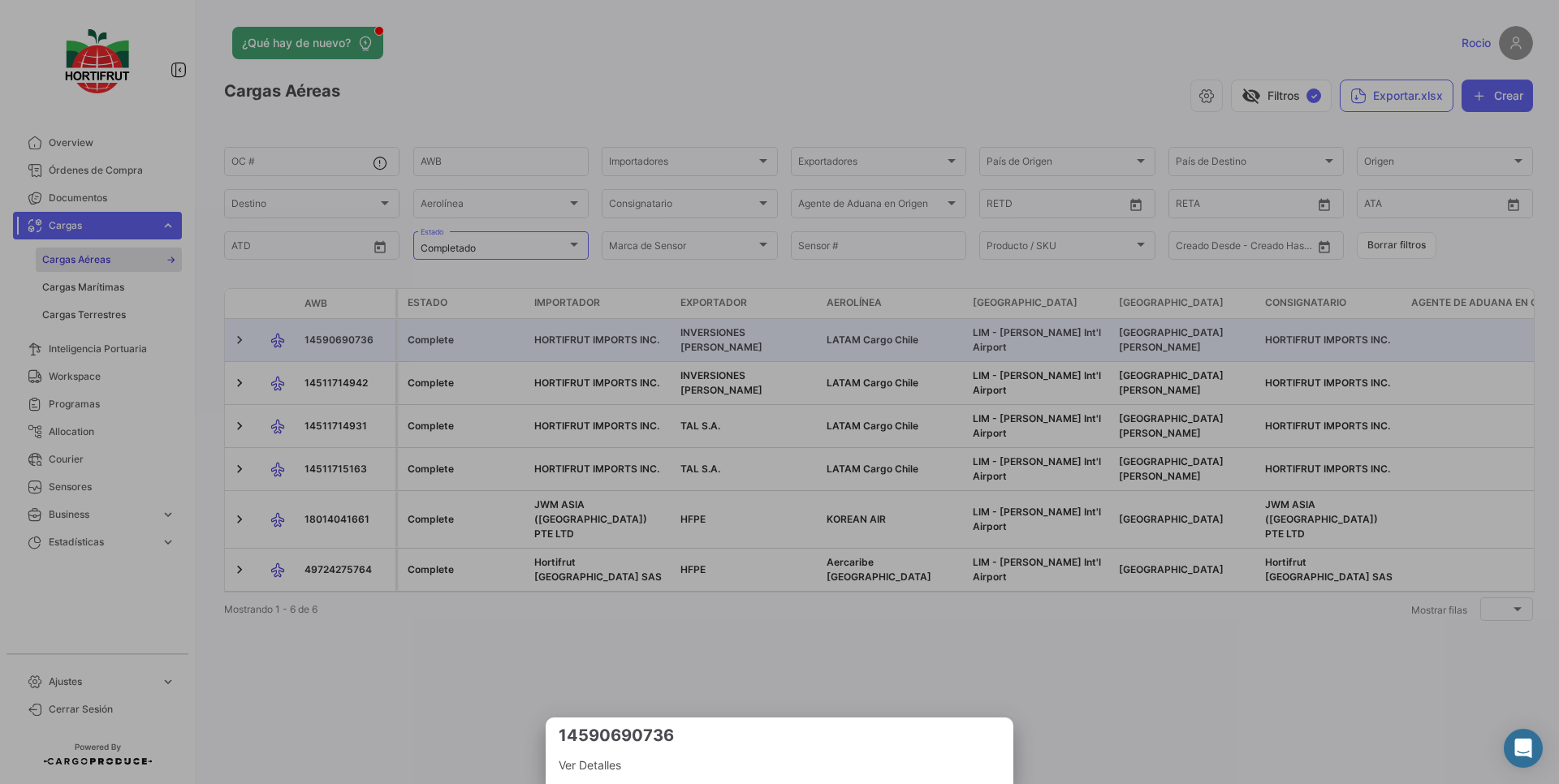
click at [601, 767] on span "Ver Detalles" at bounding box center [780, 765] width 442 height 19
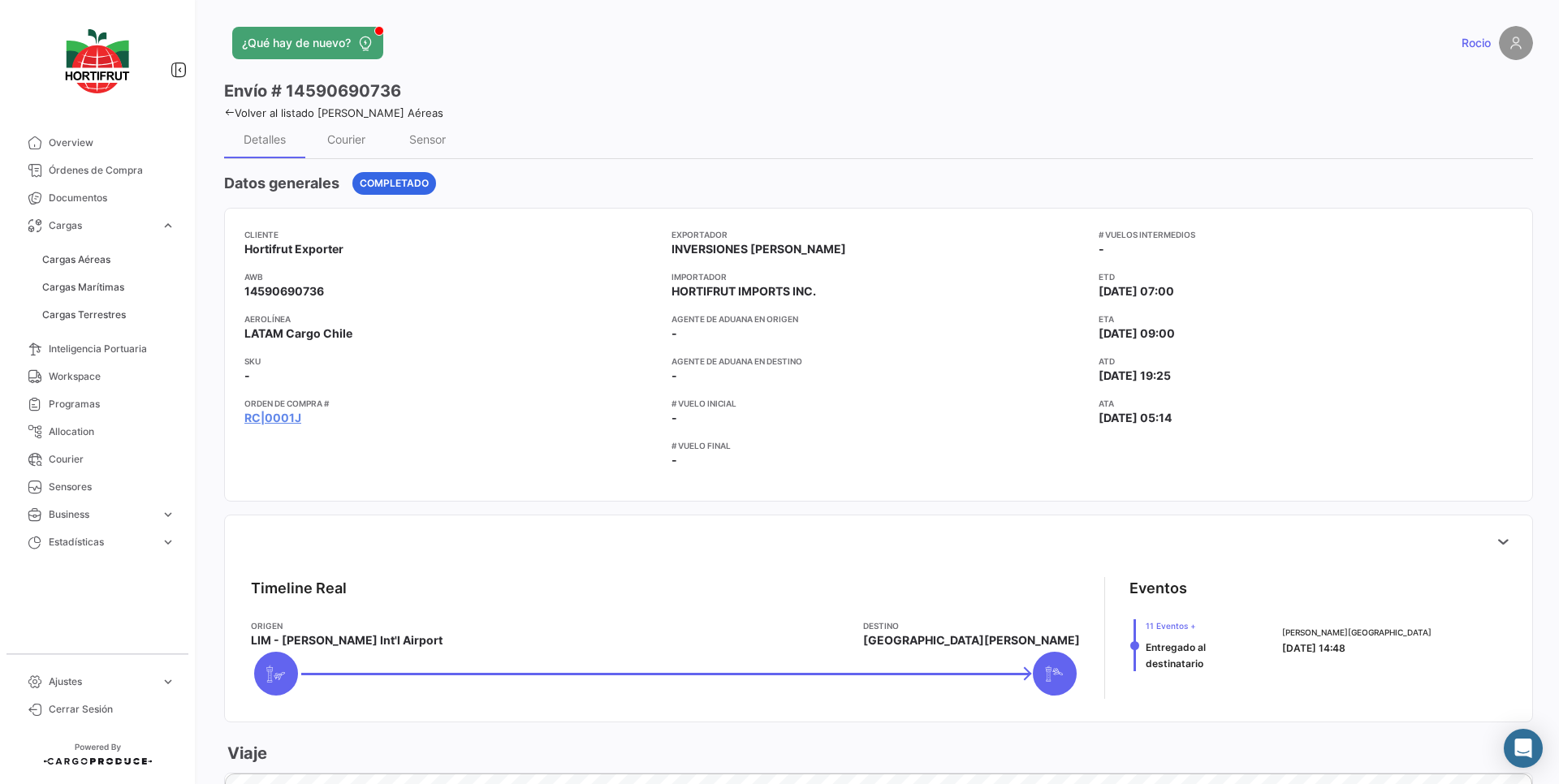
click at [1263, 428] on div "# vuelos intermedios - ETD [DATE] 07:00 ETA [DATE] 09:00 ATD [DATE] 19:25 ATA […" at bounding box center [1305, 355] width 415 height 254
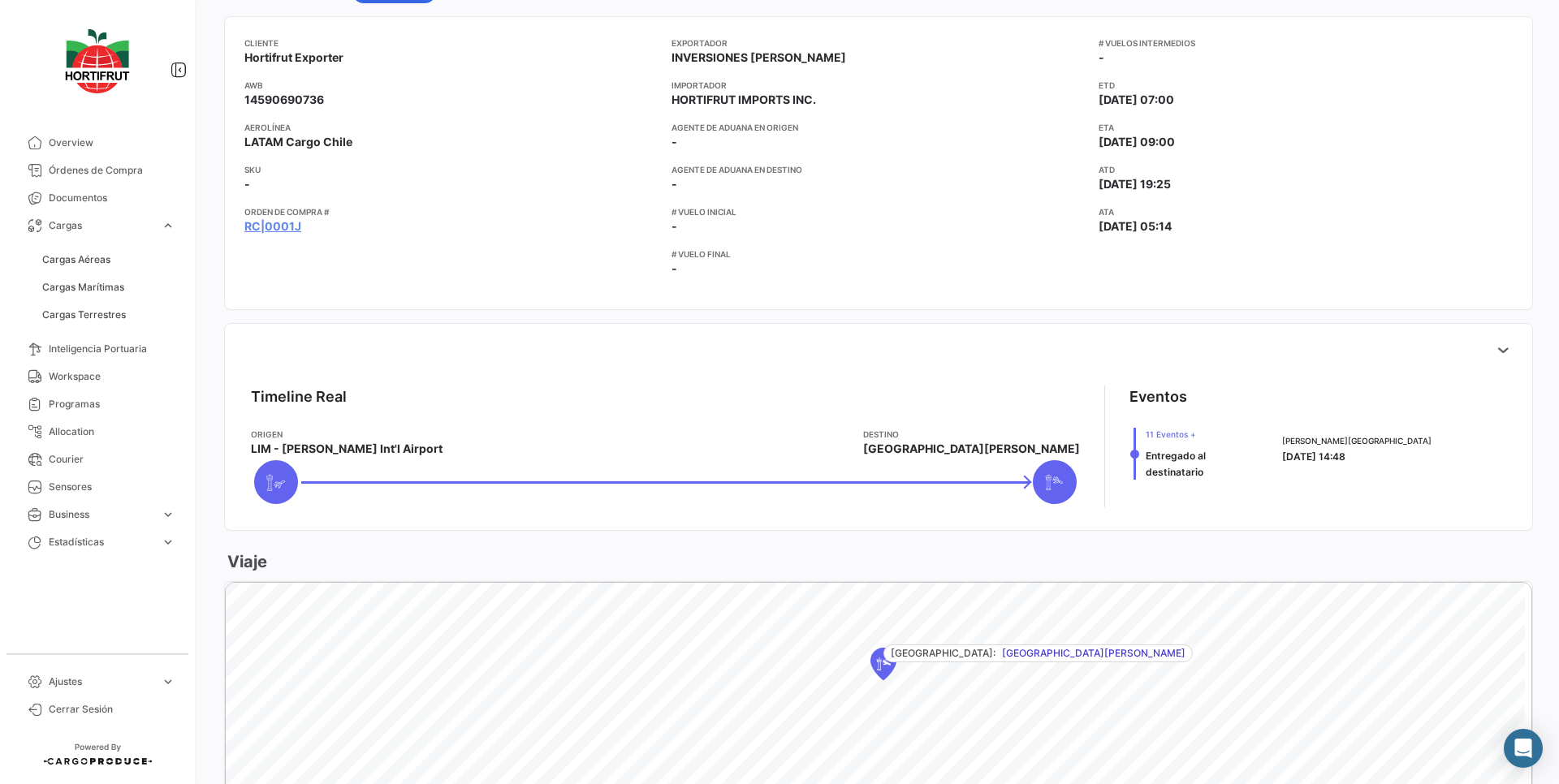
scroll to position [195, 0]
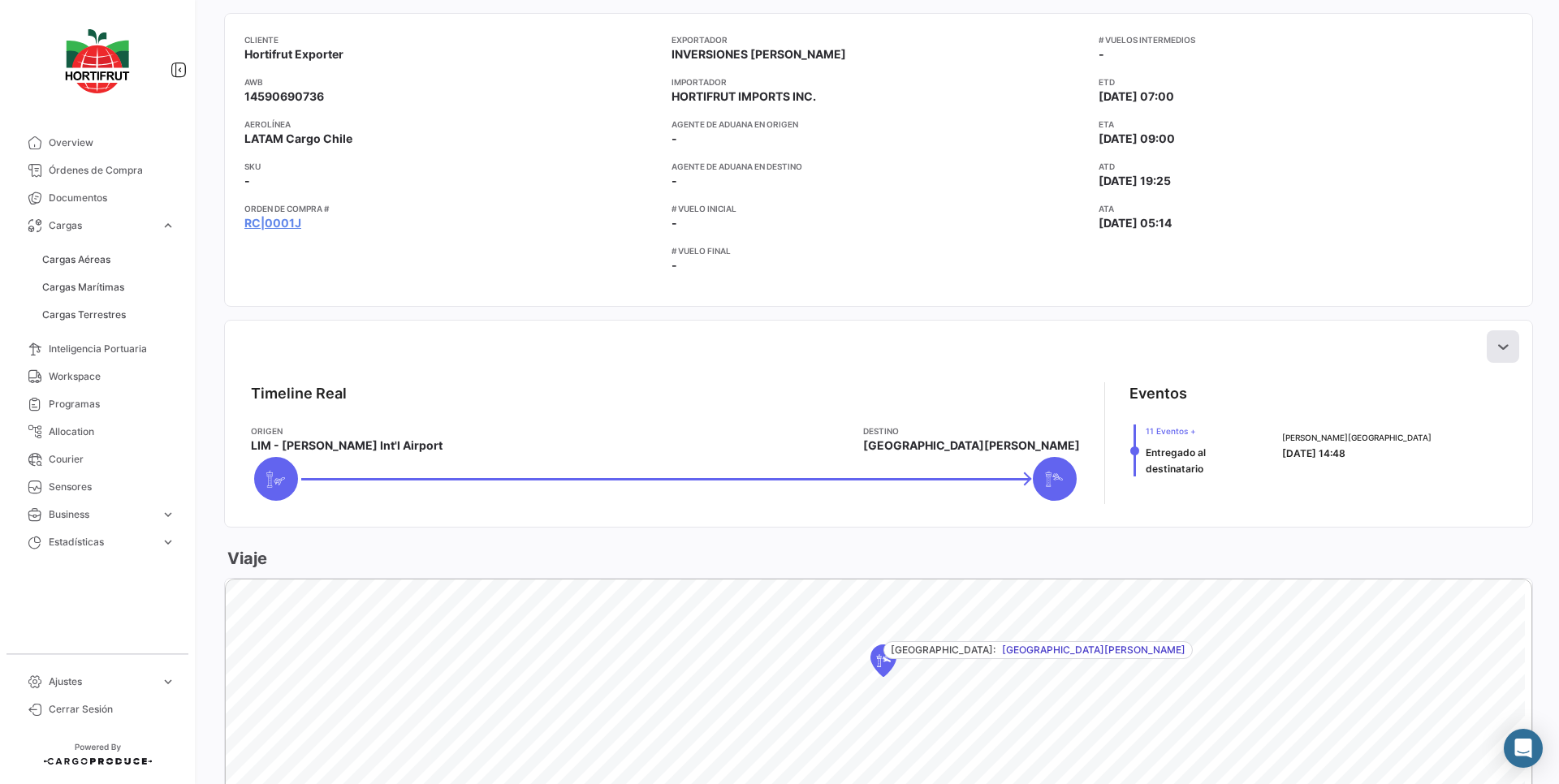
click at [1495, 348] on icon at bounding box center [1503, 347] width 17 height 17
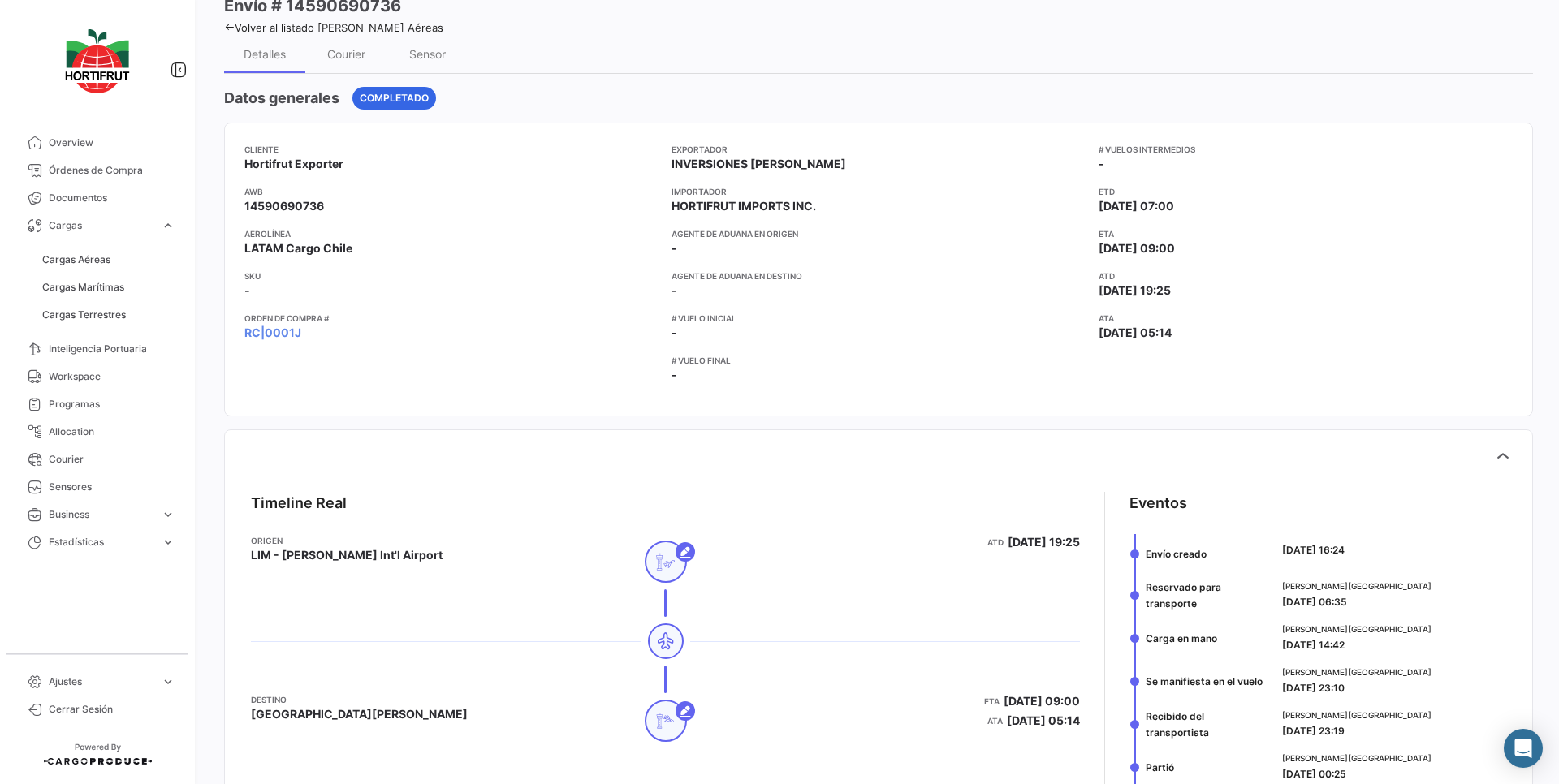
scroll to position [51, 0]
